Goal: Book appointment/travel/reservation

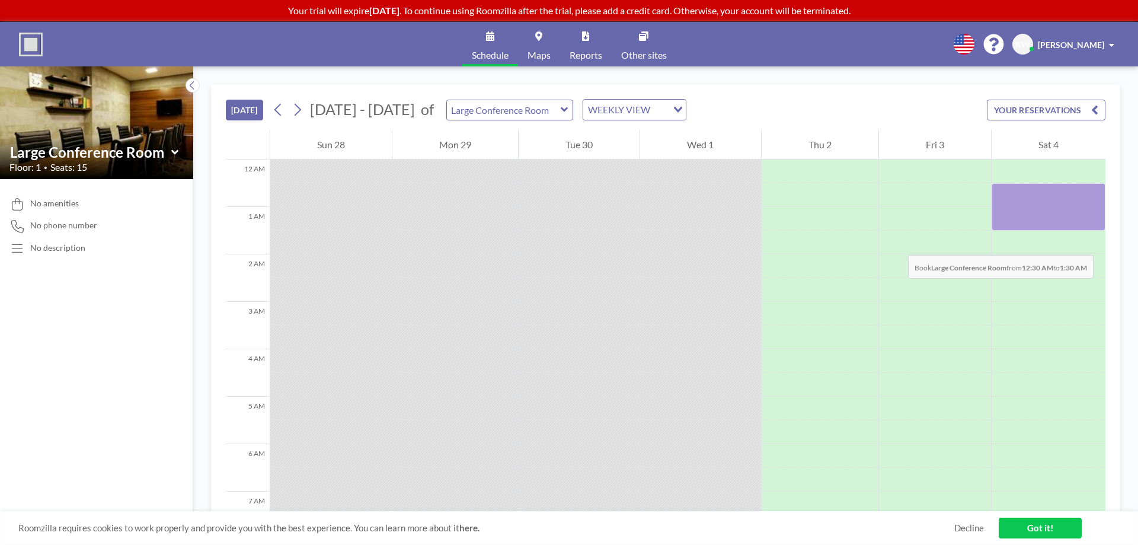
drag, startPoint x: 1098, startPoint y: 196, endPoint x: 1100, endPoint y: 244, distance: 47.4
click at [758, 244] on div "12 AM 1 AM 2 AM 3 AM 4 AM 5 AM 6 AM 7 AM 8 AM 9 AM 10 AM 11 AM 12 PM 1 PM 2 PM …" at bounding box center [665, 321] width 879 height 382
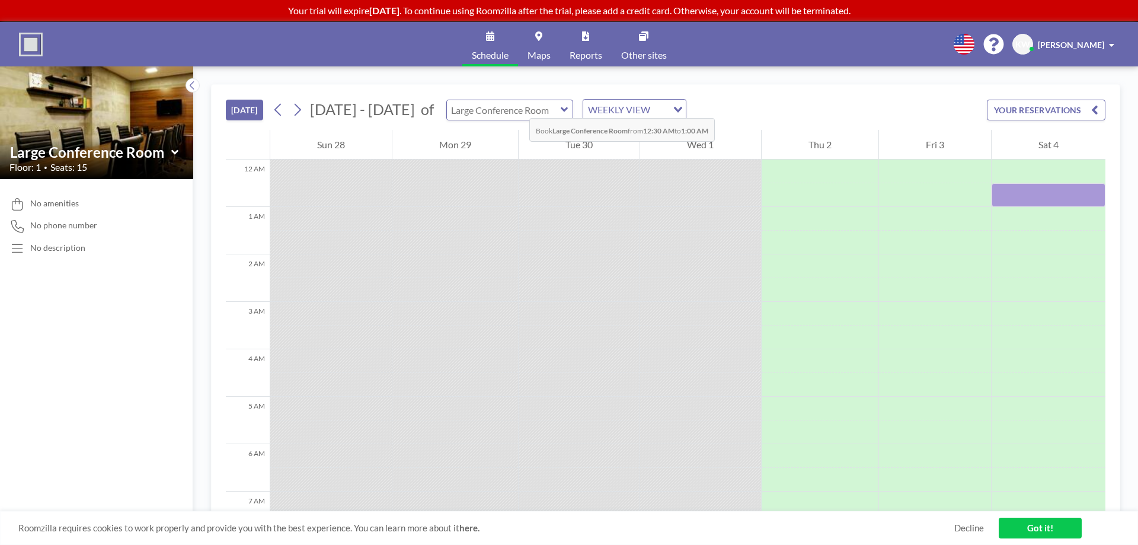
click at [518, 106] on input "text" at bounding box center [504, 110] width 114 height 20
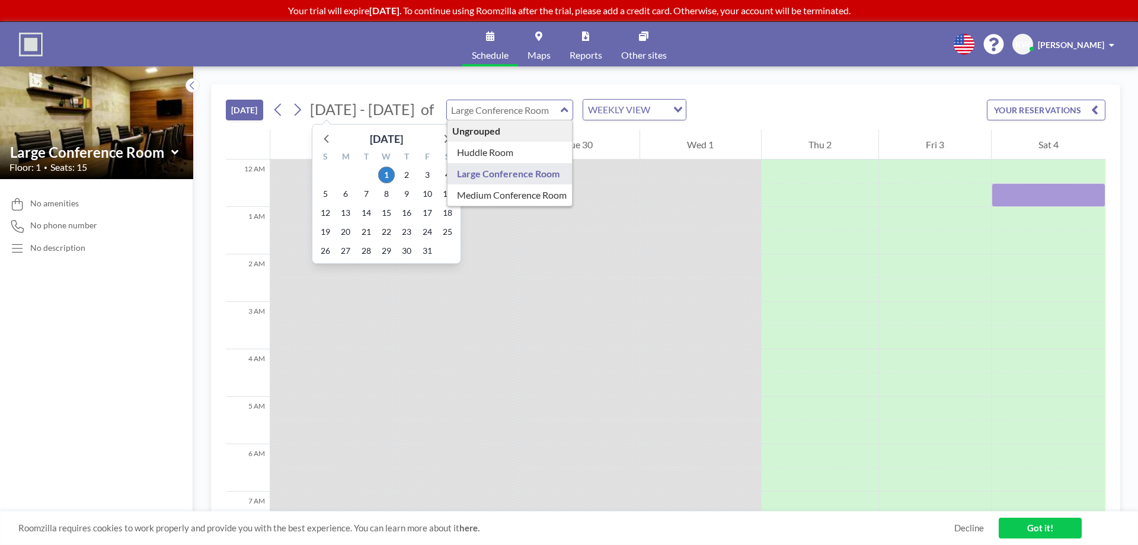
type input "Large Conference Room"
click at [370, 116] on span "[DATE] - [DATE]" at bounding box center [362, 109] width 105 height 18
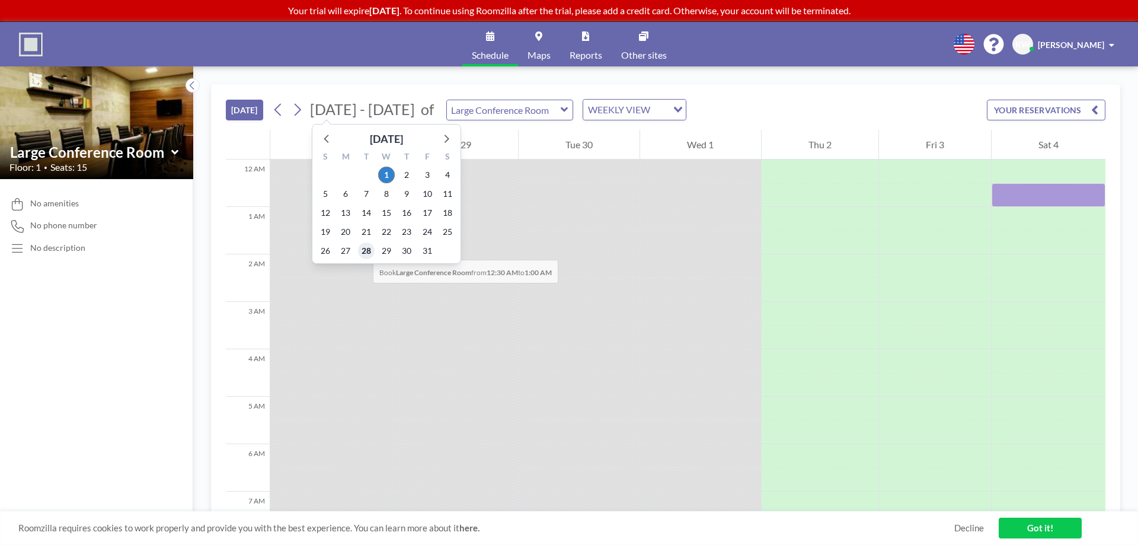
click at [361, 248] on span "28" at bounding box center [366, 250] width 17 height 17
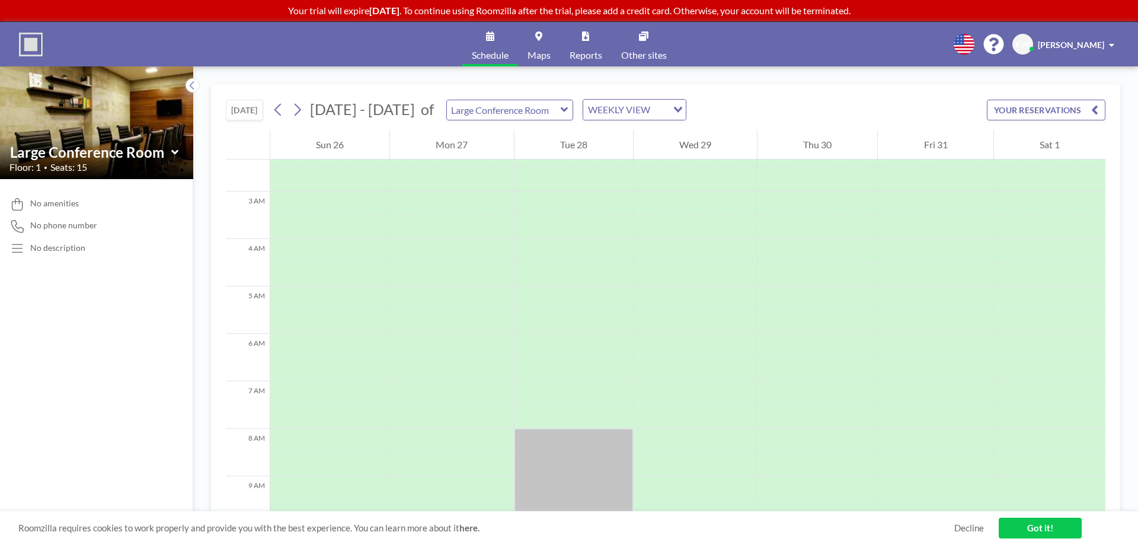
scroll to position [178, 0]
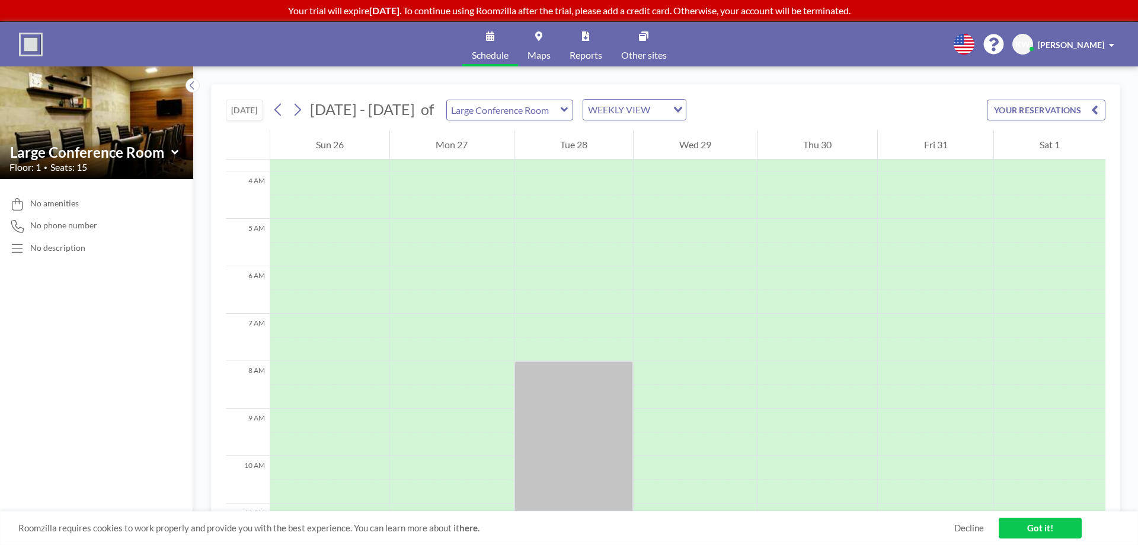
click at [573, 378] on div at bounding box center [573, 456] width 118 height 190
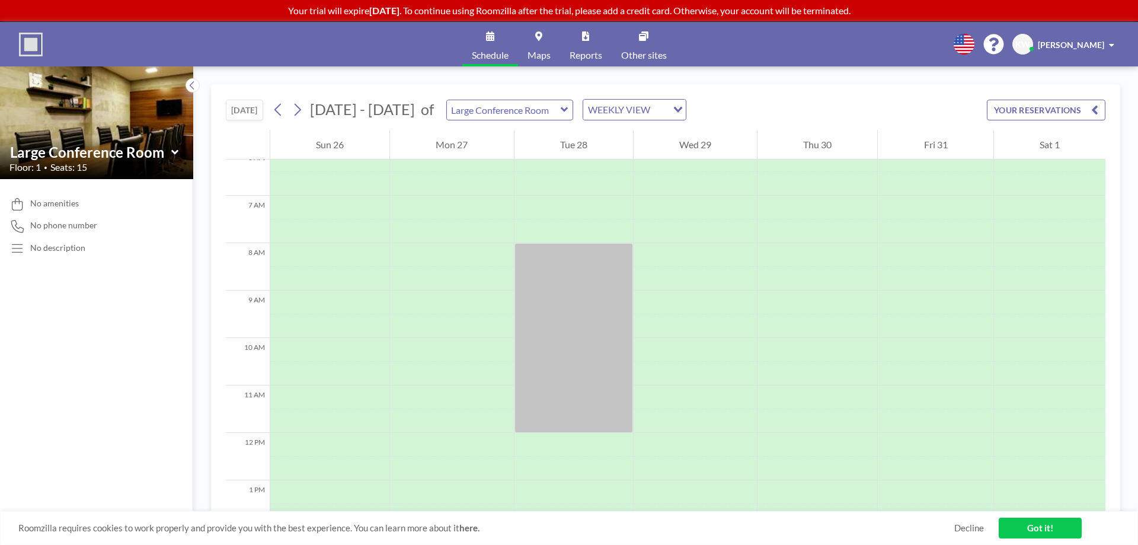
scroll to position [296, 0]
click at [576, 358] on div at bounding box center [573, 337] width 118 height 190
click at [758, 378] on link "Got it!" at bounding box center [1039, 527] width 83 height 21
click at [576, 278] on div at bounding box center [573, 337] width 118 height 190
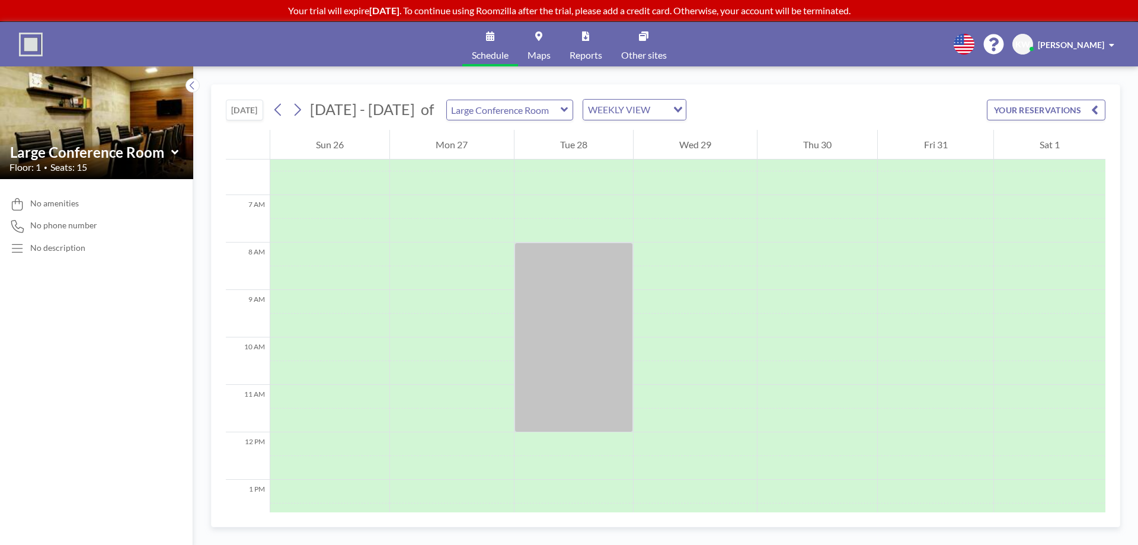
click at [576, 278] on div at bounding box center [573, 337] width 118 height 190
click at [758, 115] on button "YOUR RESERVATIONS" at bounding box center [1046, 110] width 118 height 21
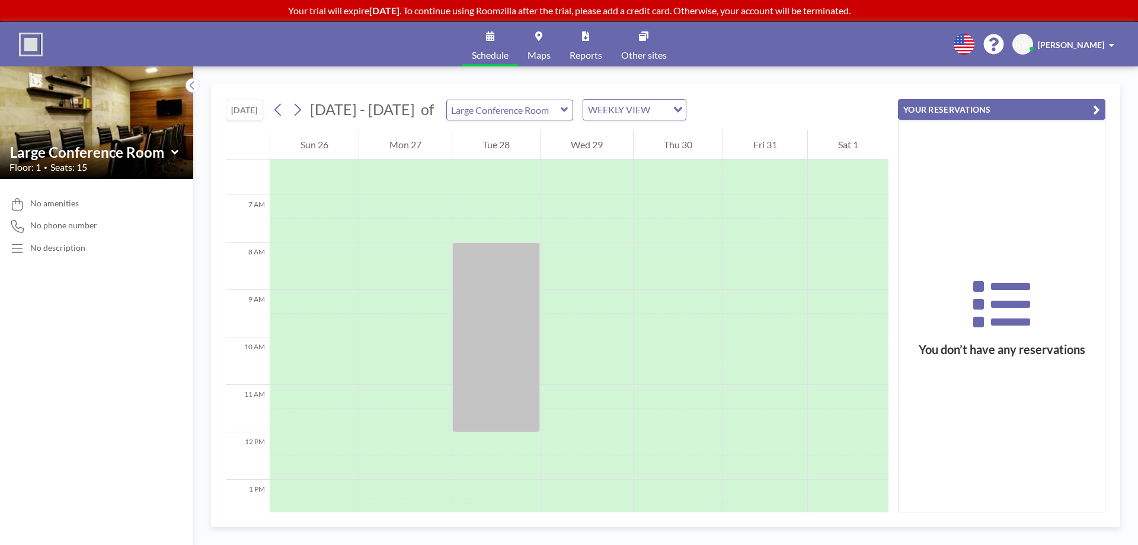
click at [758, 107] on icon "button" at bounding box center [1096, 110] width 7 height 14
